Goal: Task Accomplishment & Management: Complete application form

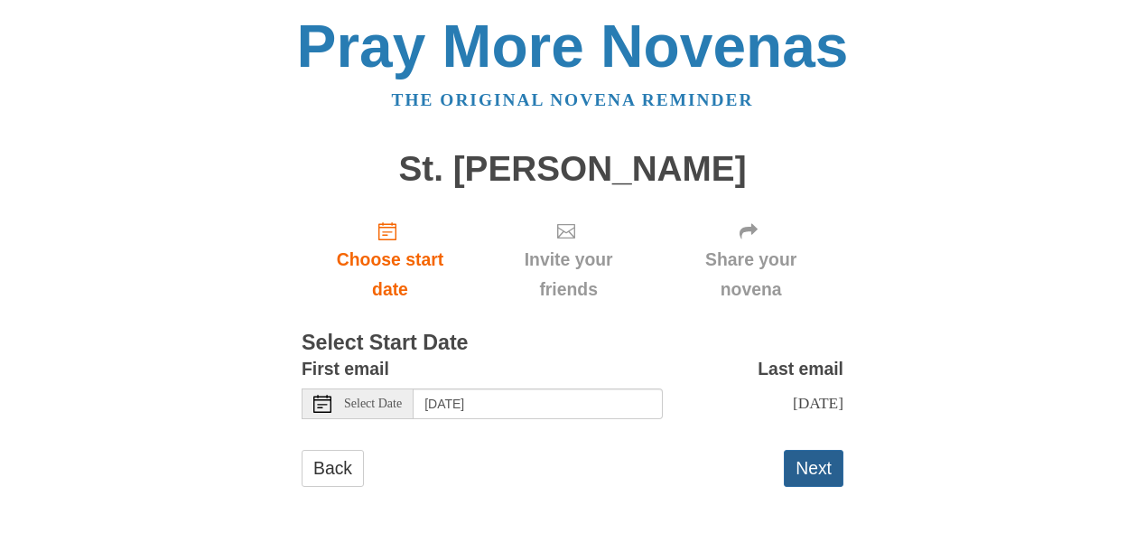
click at [814, 483] on button "Next" at bounding box center [814, 468] width 60 height 37
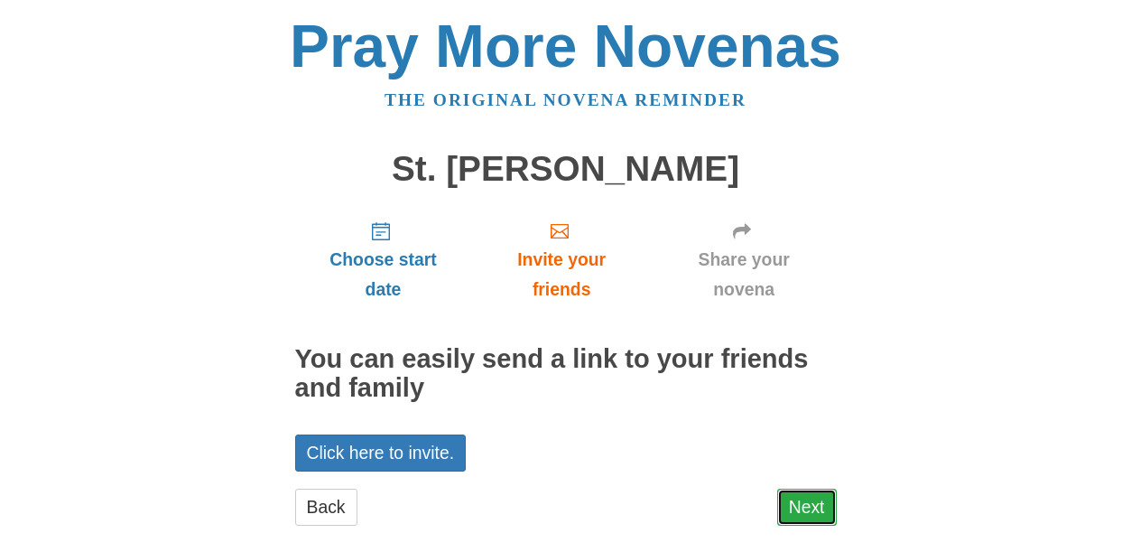
click at [816, 498] on link "Next" at bounding box center [807, 506] width 60 height 37
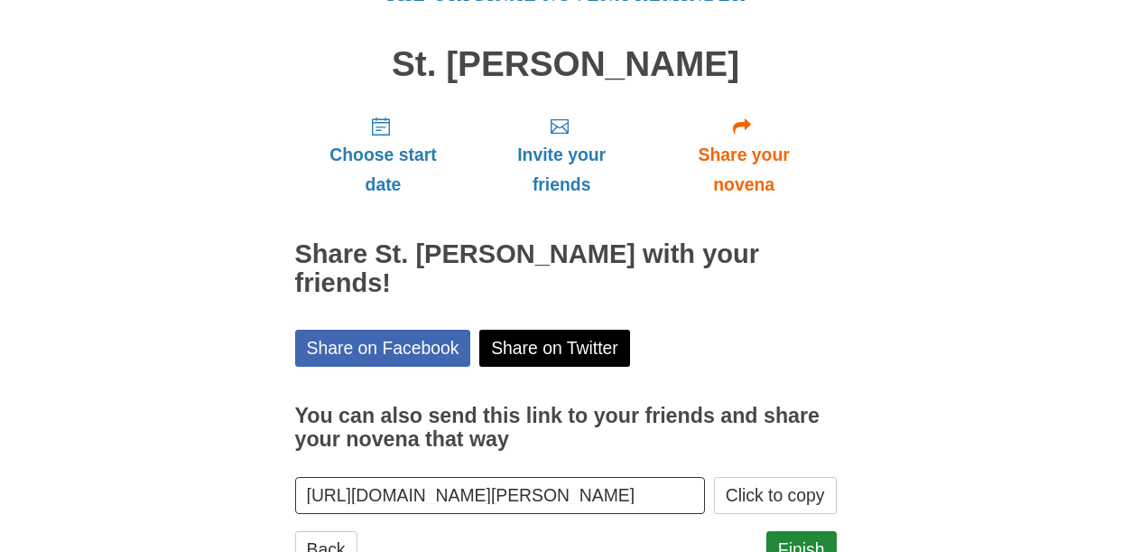
scroll to position [144, 0]
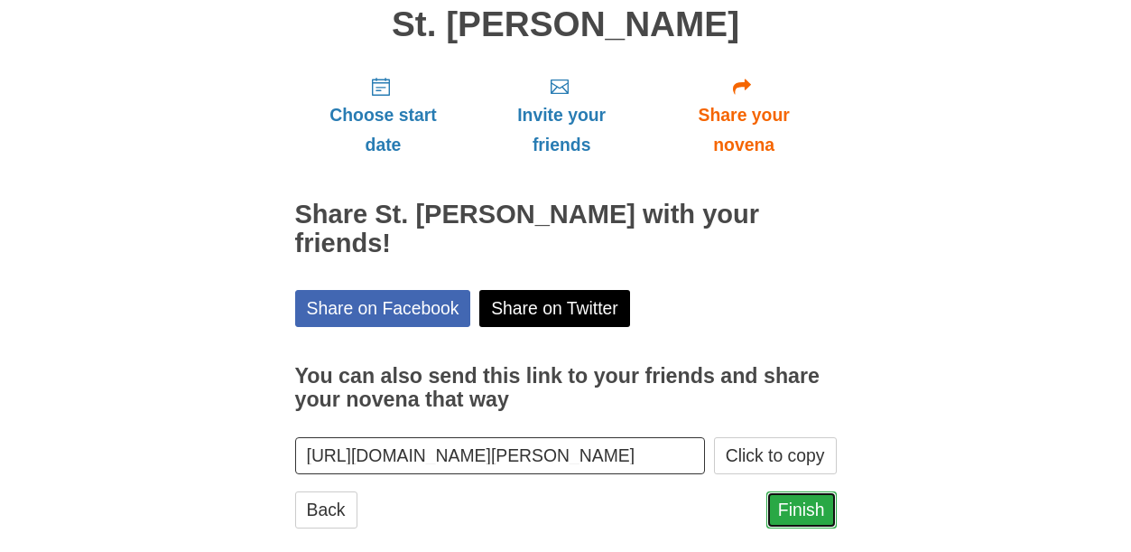
click at [784, 491] on link "Finish" at bounding box center [802, 509] width 70 height 37
